Goal: Navigation & Orientation: Understand site structure

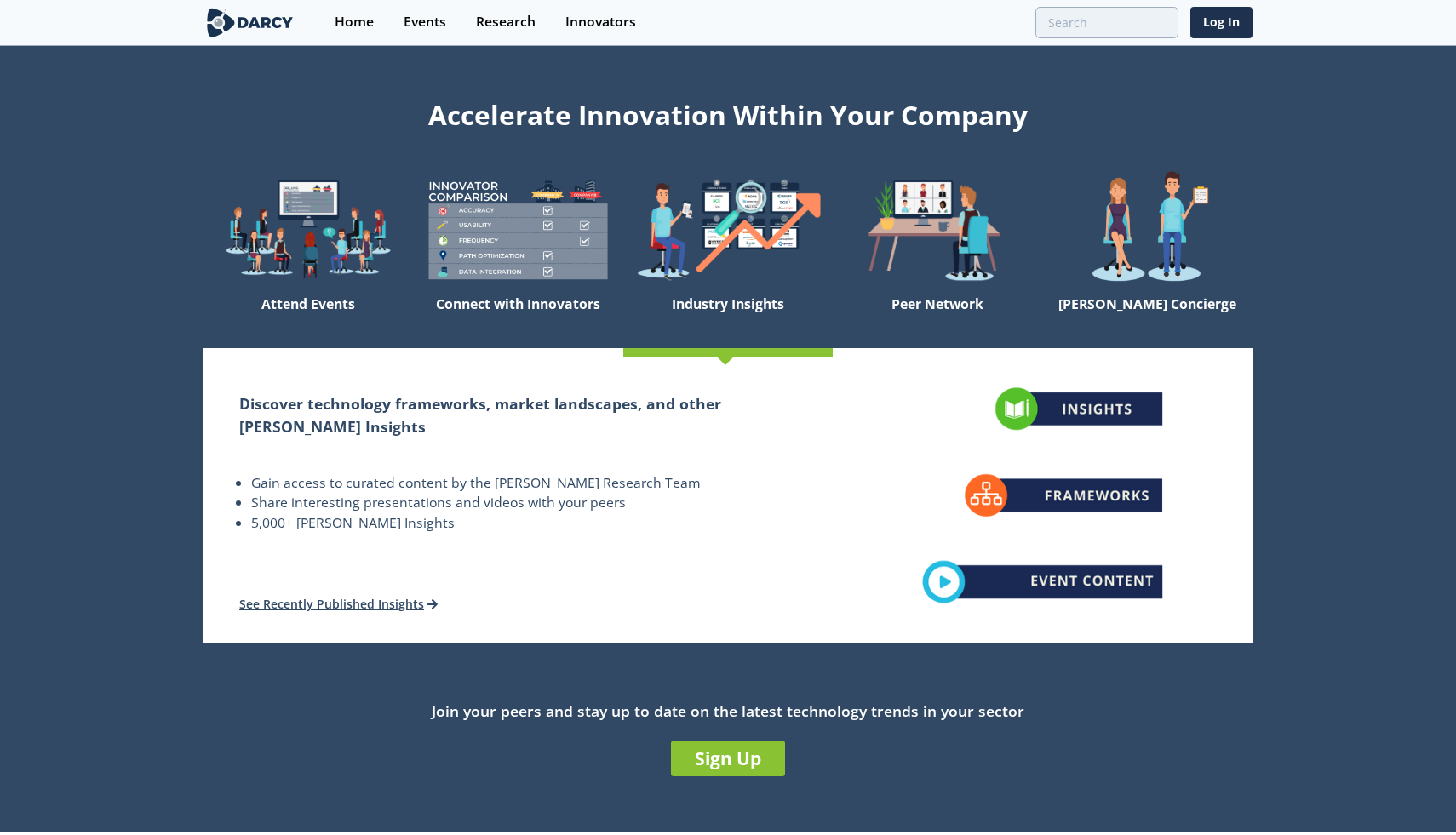
scroll to position [4, 0]
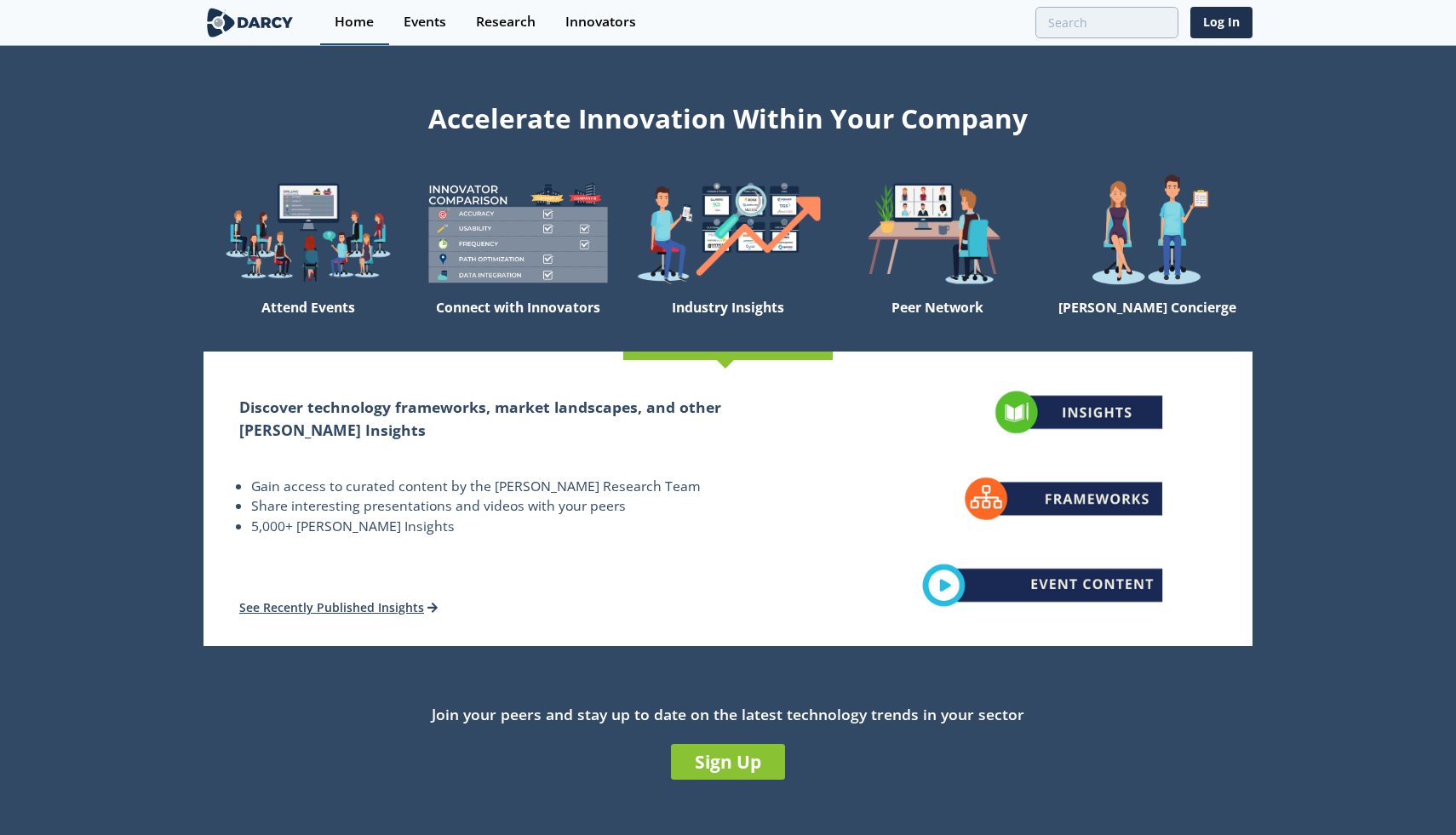
click at [357, 25] on div "Home" at bounding box center [354, 22] width 40 height 14
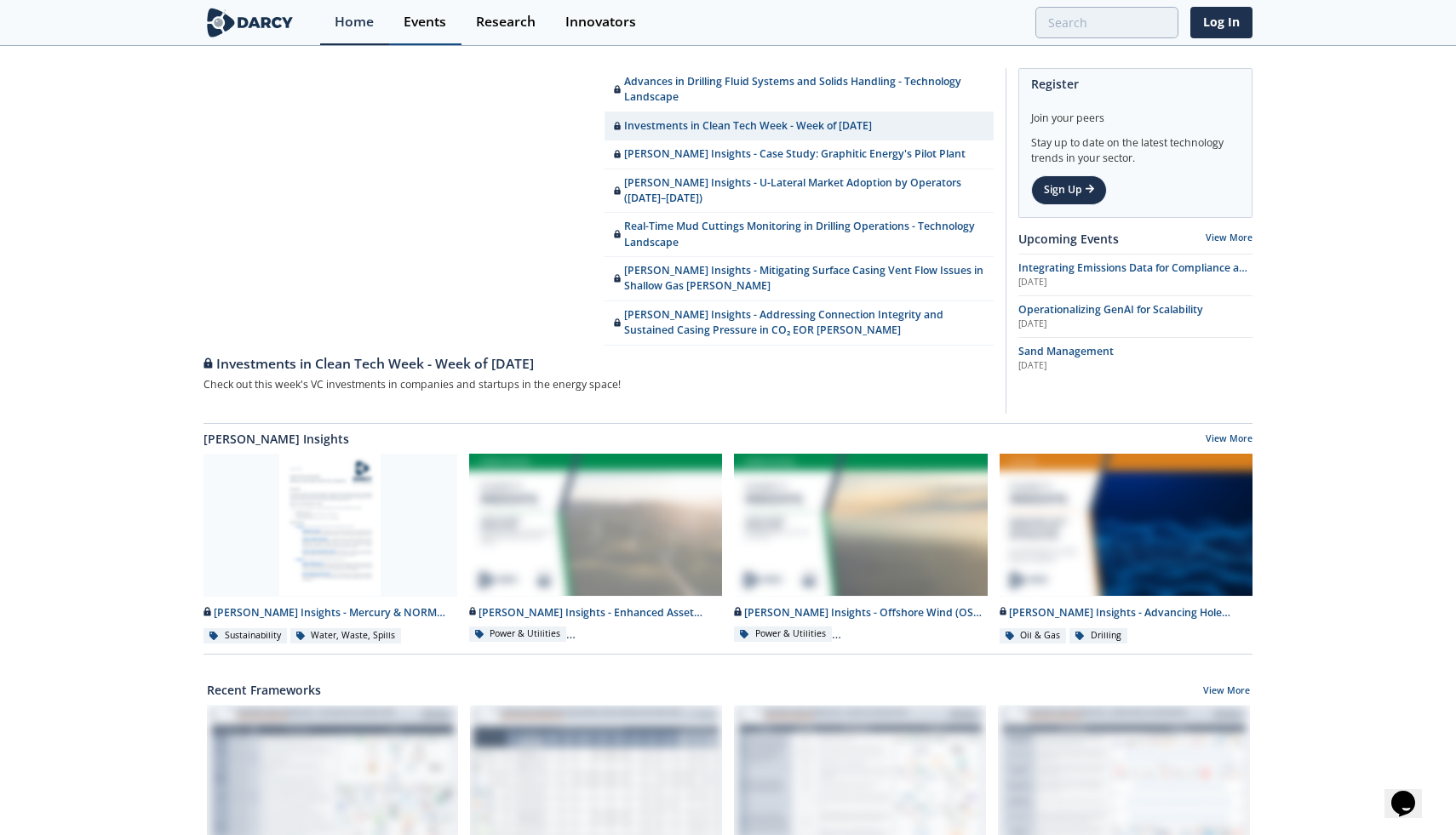
click at [420, 17] on div "Events" at bounding box center [425, 22] width 43 height 14
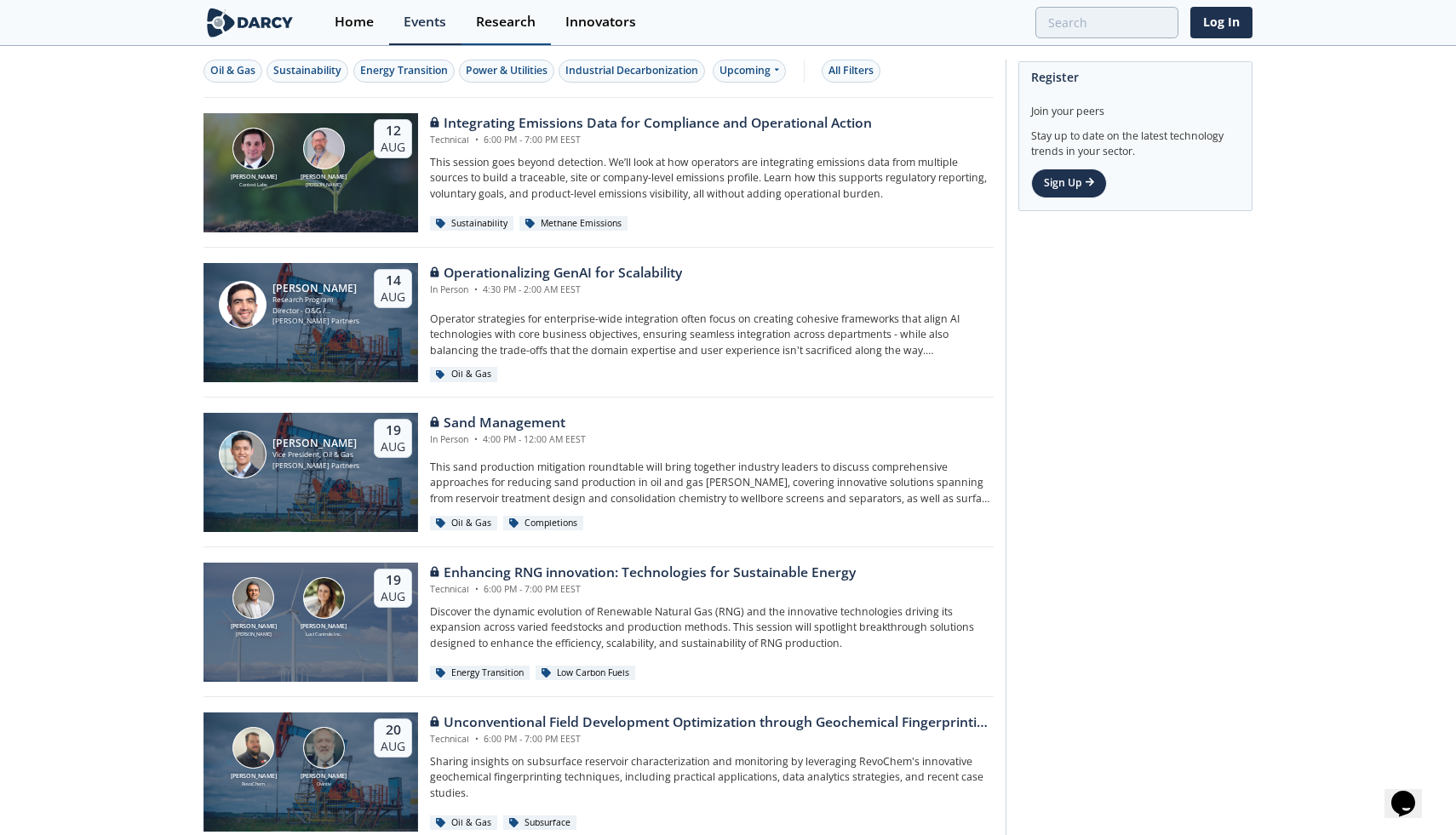
click at [514, 25] on div "Research" at bounding box center [506, 22] width 60 height 14
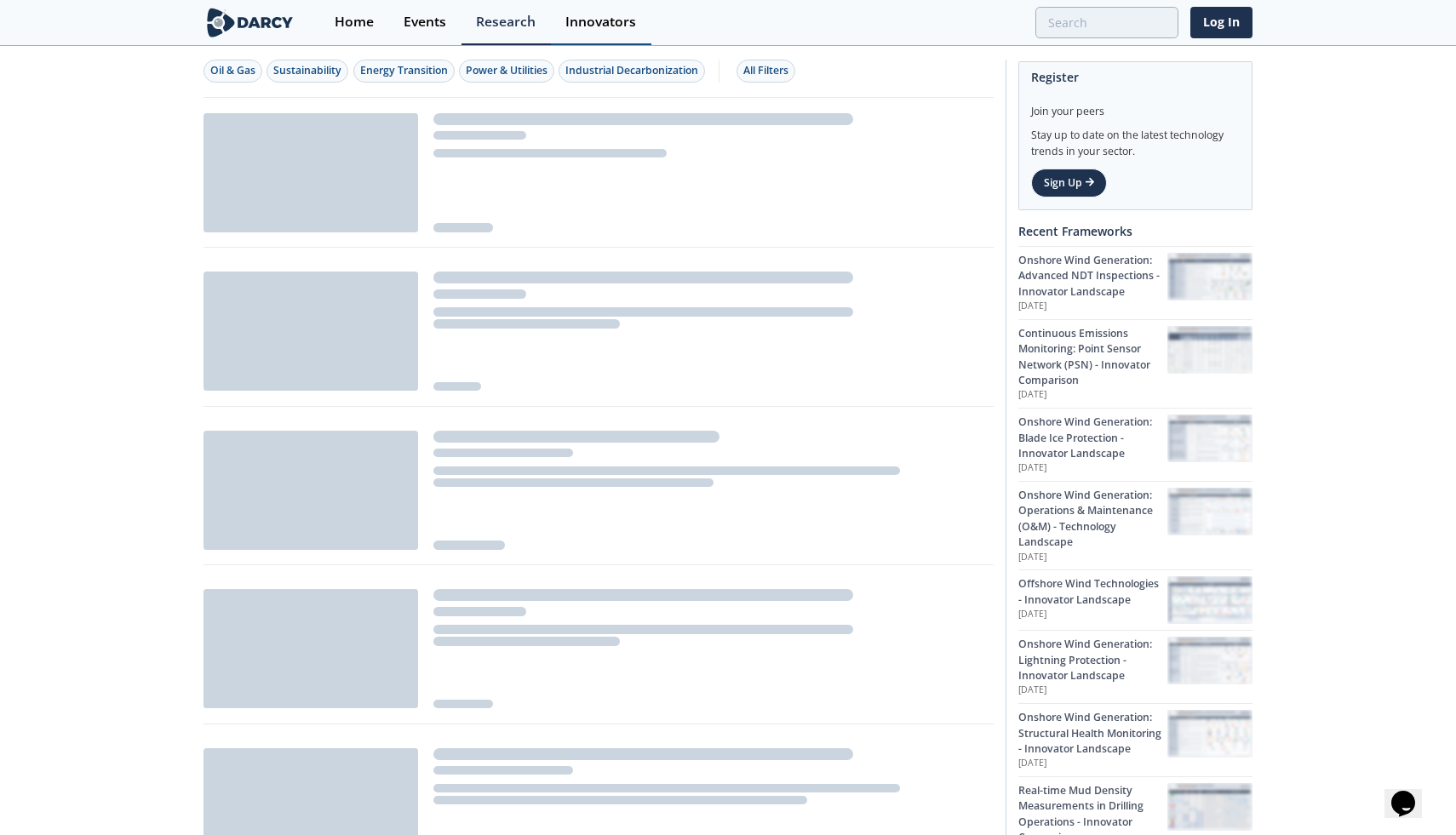
click at [600, 15] on div "Innovators" at bounding box center [600, 22] width 71 height 14
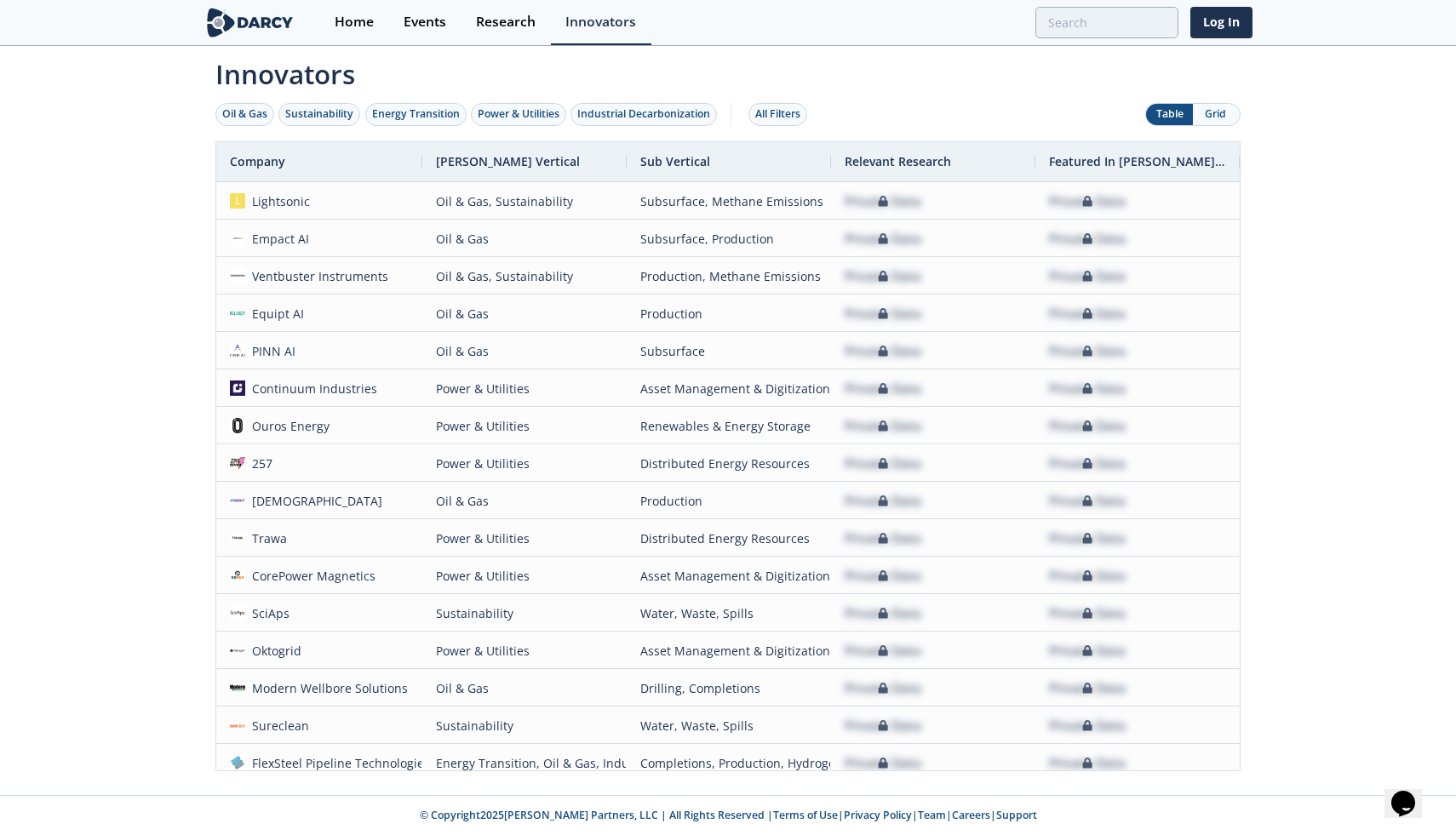
click at [269, 26] on img at bounding box center [250, 22] width 93 height 30
